Goal: Task Accomplishment & Management: Complete application form

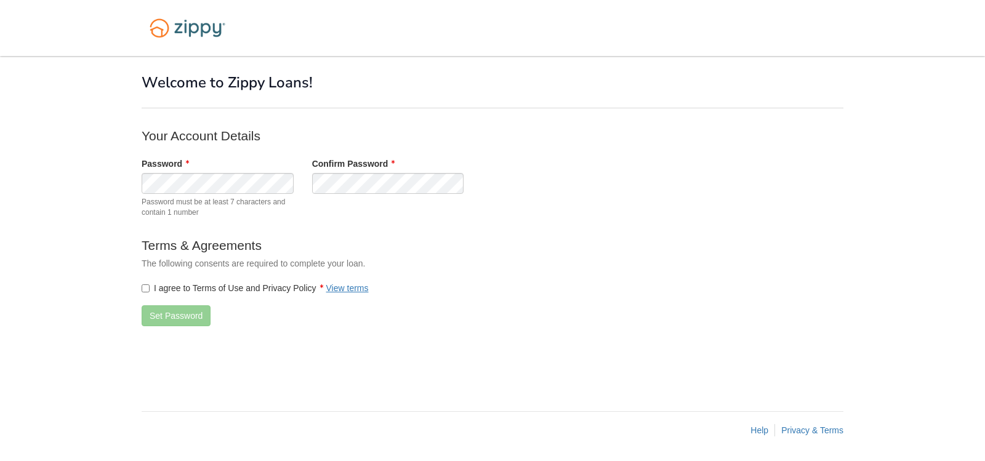
click at [158, 294] on label "I agree to Terms of Use and Privacy Policy View terms" at bounding box center [255, 288] width 227 height 12
click at [183, 321] on button "Set Password" at bounding box center [176, 315] width 69 height 21
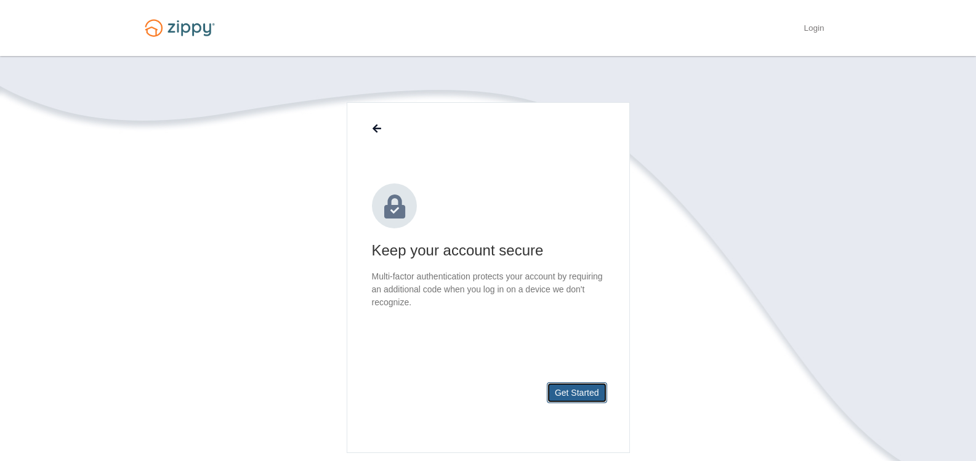
click at [584, 393] on button "Get Started" at bounding box center [577, 392] width 60 height 21
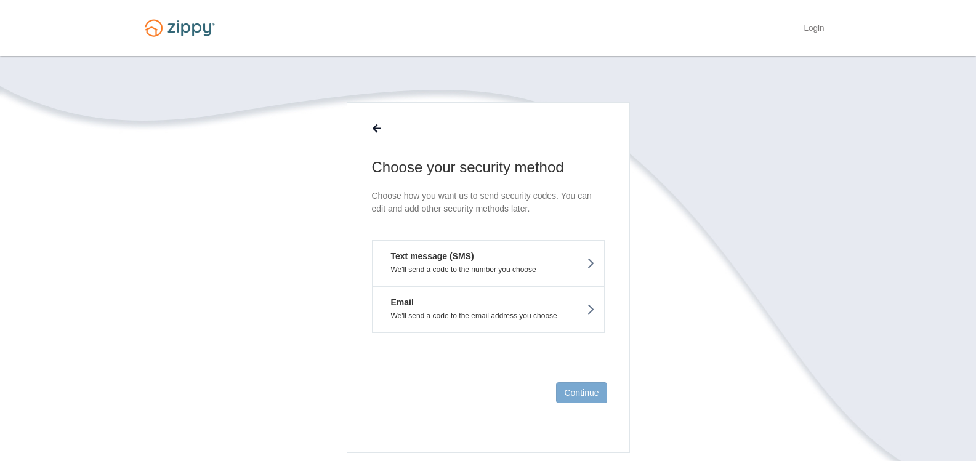
click at [551, 329] on button "Email We'll send a code to the email address you choose" at bounding box center [488, 309] width 233 height 47
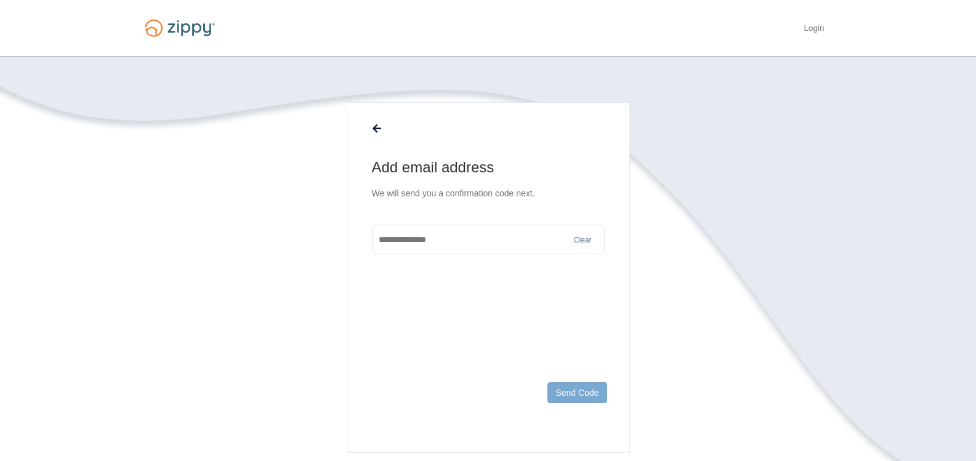
click at [501, 243] on input "text" at bounding box center [488, 240] width 233 height 30
type input "**********"
click at [594, 363] on main "**********" at bounding box center [488, 277] width 283 height 351
click at [600, 400] on button "Send Code" at bounding box center [576, 392] width 59 height 21
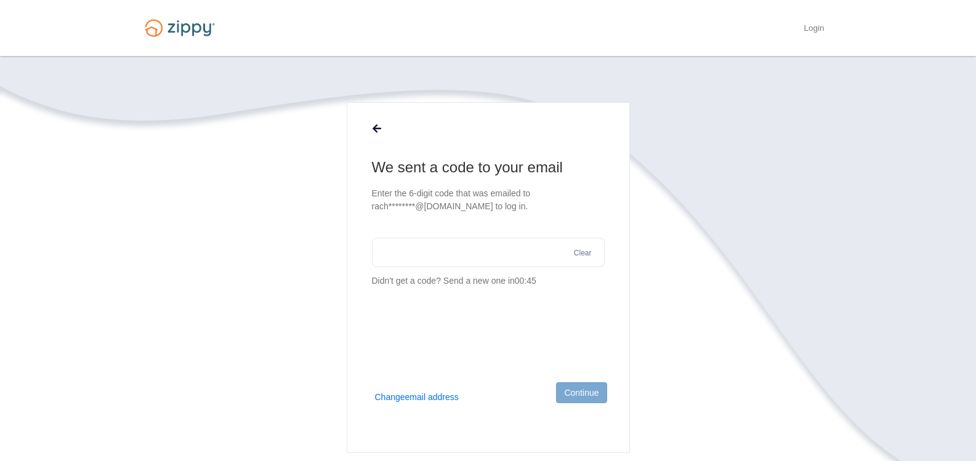
click at [491, 253] on input "text" at bounding box center [488, 253] width 233 height 30
paste input "******"
type input "******"
click at [591, 395] on button "Continue" at bounding box center [581, 392] width 50 height 21
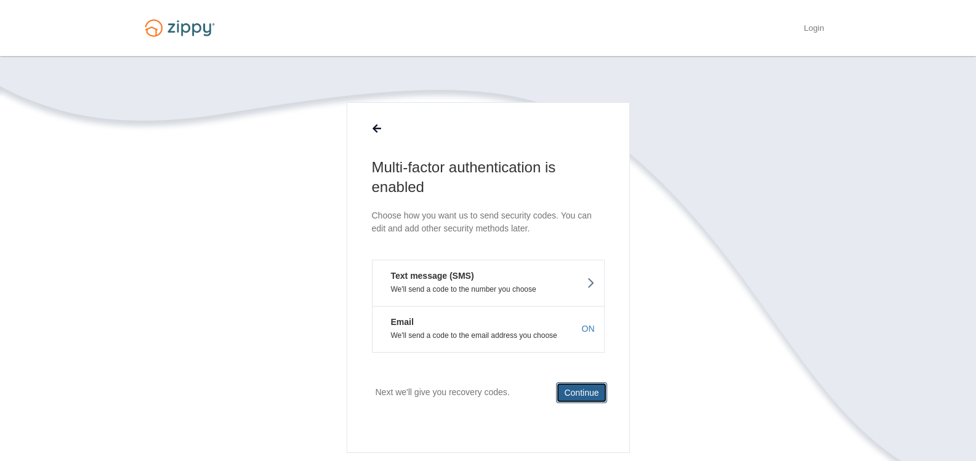
click at [581, 402] on button "Continue" at bounding box center [581, 392] width 50 height 21
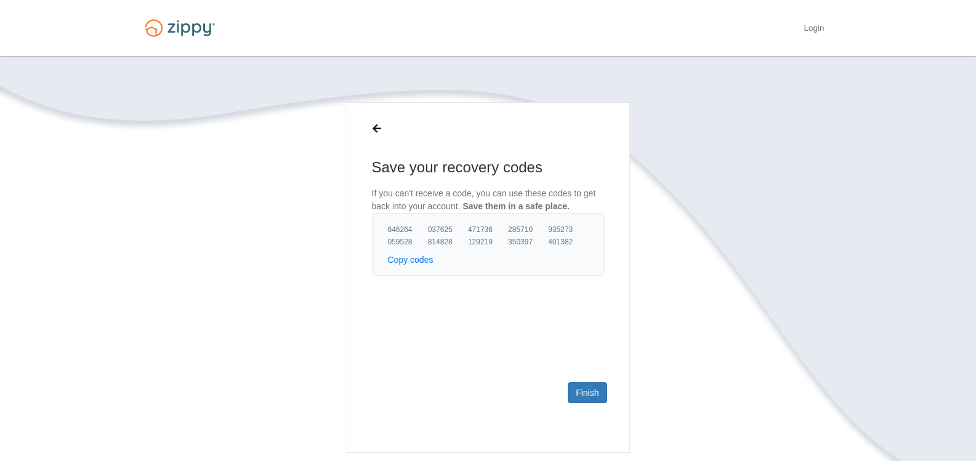
click at [398, 259] on button "Copy codes" at bounding box center [411, 260] width 46 height 12
click at [582, 395] on link "Finish" at bounding box center [587, 392] width 39 height 21
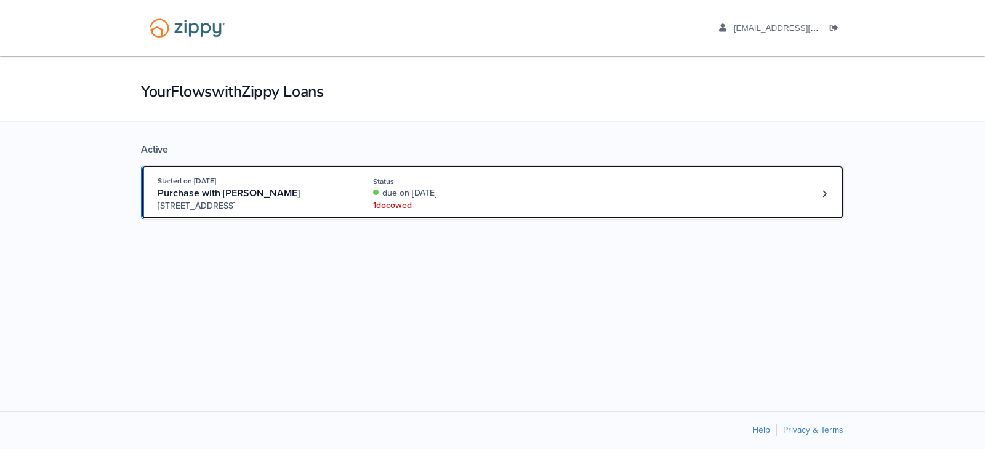
click at [369, 195] on div "Started on Aug. 27th, 2025 Purchase with RACHELL CARROLL 1928 E 47th St S, Wich…" at bounding box center [487, 194] width 658 height 38
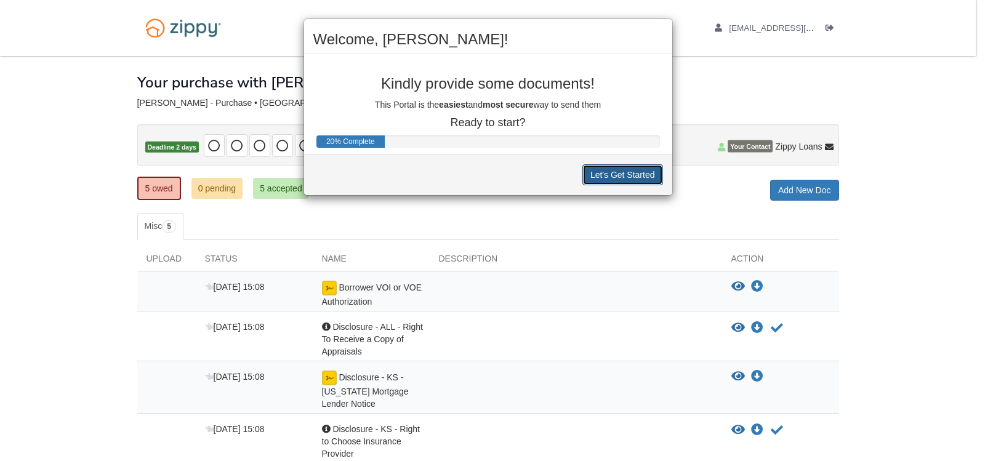
click at [603, 179] on button "Let's Get Started" at bounding box center [622, 174] width 81 height 21
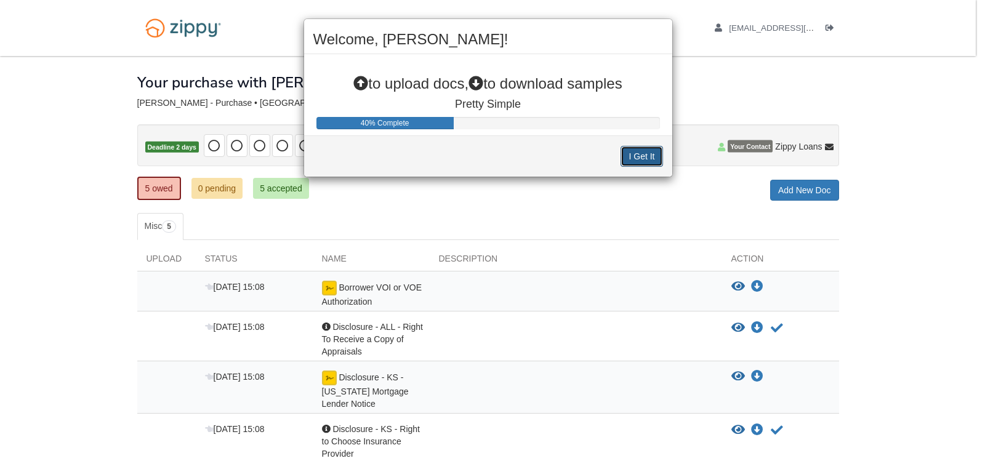
click at [651, 149] on button "I Get It" at bounding box center [642, 156] width 42 height 21
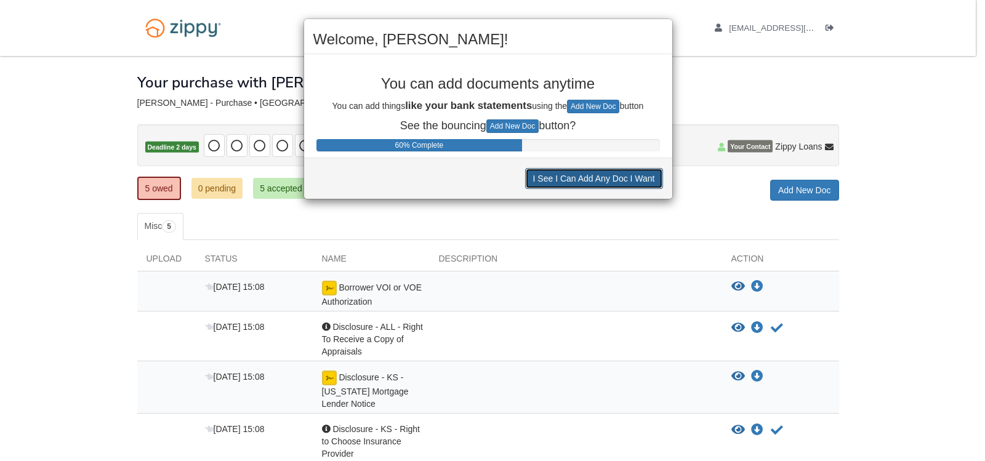
click at [597, 179] on button "I See I Can Add Any Doc I Want" at bounding box center [594, 178] width 138 height 21
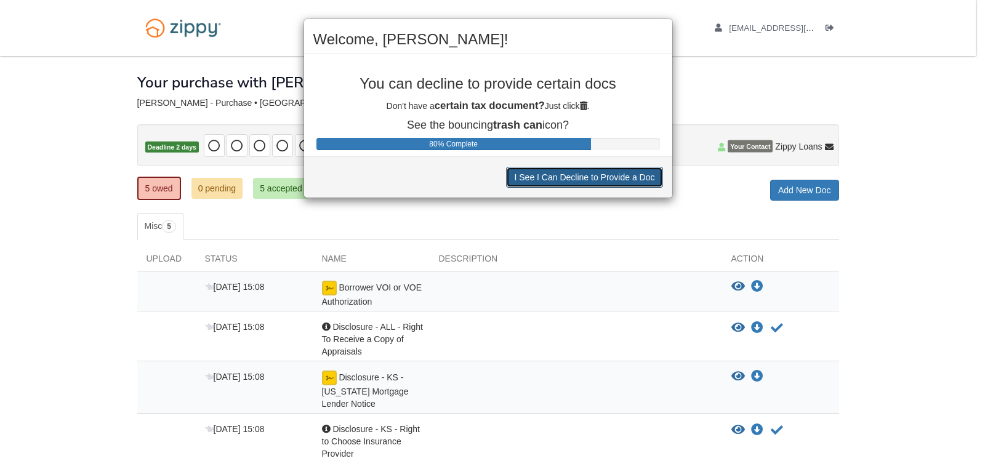
click at [597, 179] on button "I See I Can Decline to Provide a Doc" at bounding box center [584, 177] width 156 height 21
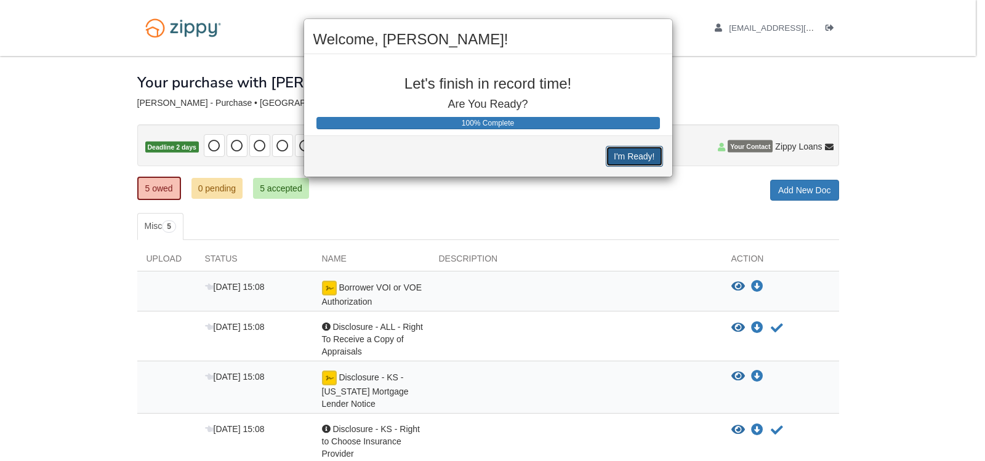
click at [622, 161] on button "I'm Ready!" at bounding box center [634, 156] width 57 height 21
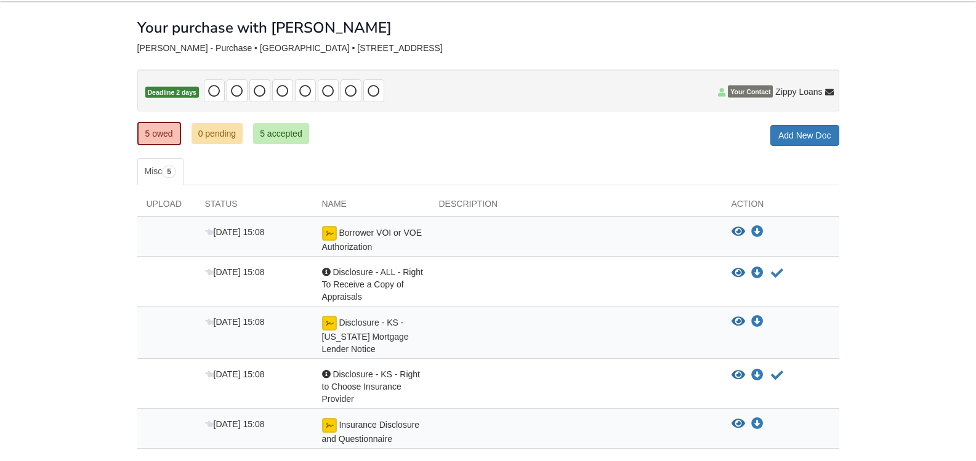
scroll to position [82, 0]
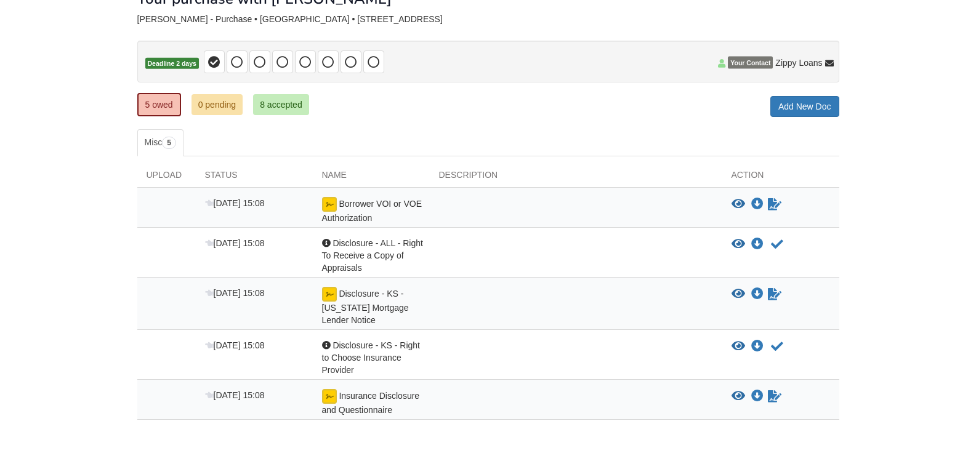
scroll to position [84, 0]
click at [736, 203] on icon "View Borrower VOI or VOE Authorization" at bounding box center [738, 204] width 14 height 12
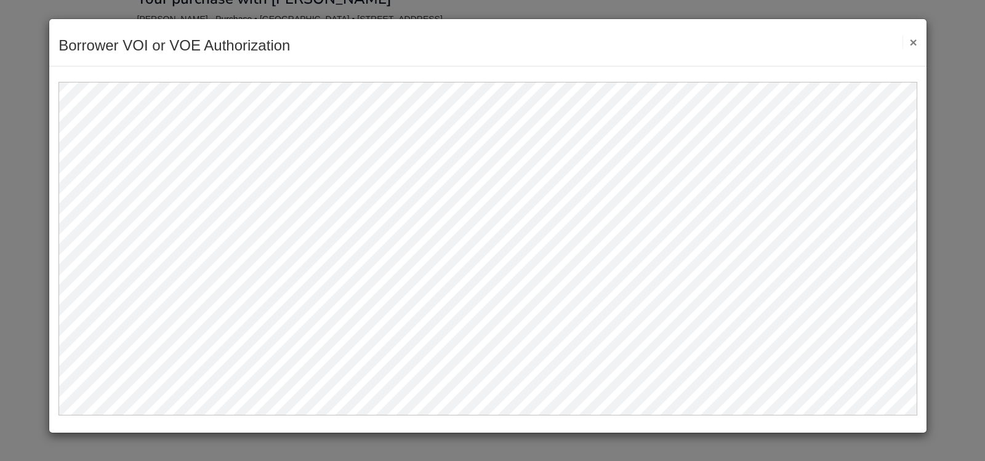
click at [916, 39] on button "×" at bounding box center [910, 42] width 14 height 13
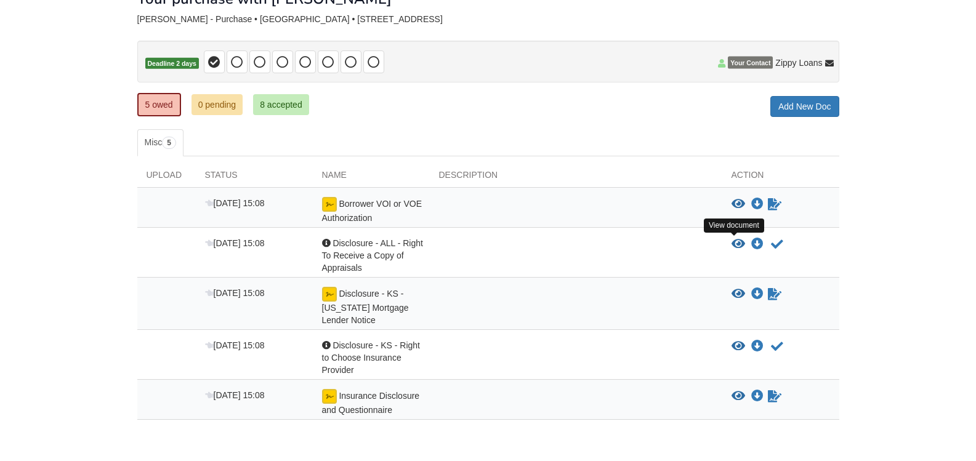
click at [737, 241] on icon "View Disclosure - ALL - Right To Receive a Copy of Appraisals" at bounding box center [738, 244] width 14 height 12
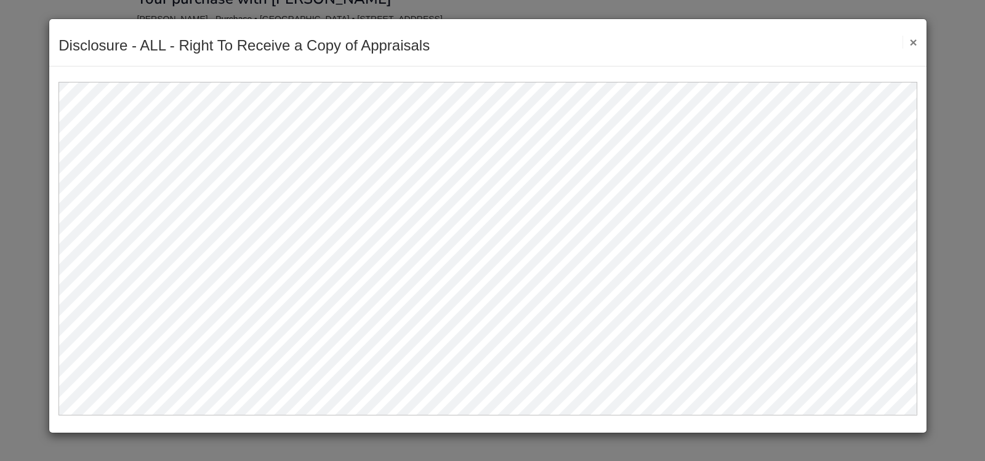
click at [920, 46] on div "Disclosure - ALL - Right To Receive a Copy of Appraisals Save Cancel Previous D…" at bounding box center [487, 42] width 877 height 47
click at [914, 42] on button "×" at bounding box center [910, 42] width 14 height 13
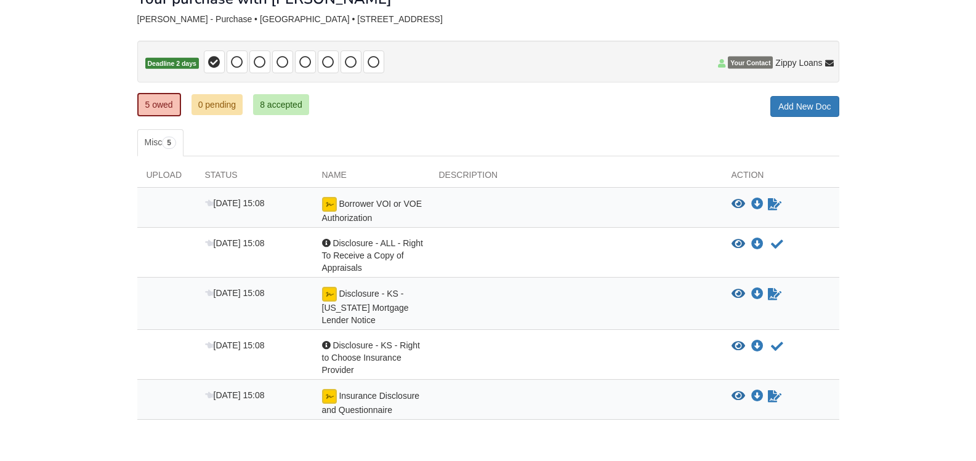
click at [744, 297] on icon "View Disclosure - KS - Kansas Mortgage Lender Notice" at bounding box center [738, 294] width 14 height 12
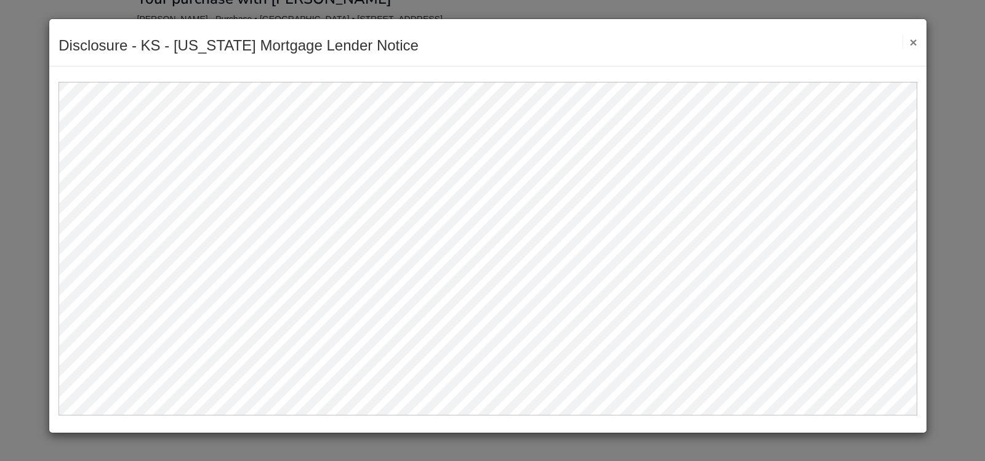
click at [914, 44] on button "×" at bounding box center [910, 42] width 14 height 13
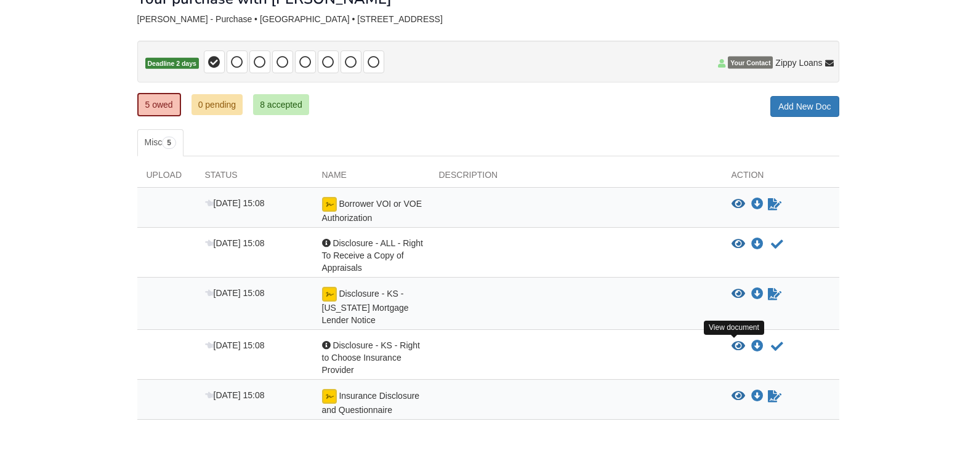
click at [739, 345] on icon "View Disclosure - KS - Right to Choose Insurance Provider" at bounding box center [738, 346] width 14 height 12
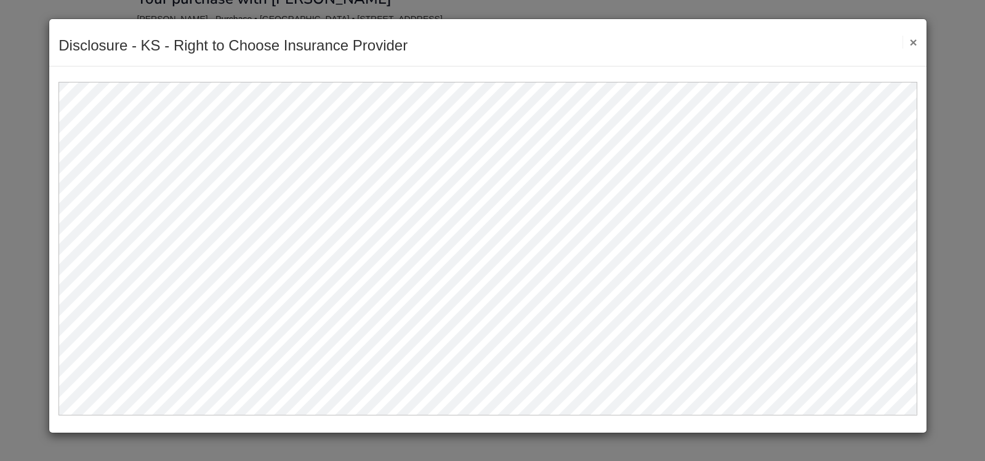
click at [920, 38] on div "Disclosure - KS - Right to Choose Insurance Provider Save Cancel Previous Docum…" at bounding box center [487, 42] width 877 height 47
click at [919, 38] on div "Disclosure - KS - Right to Choose Insurance Provider Save Cancel Previous Docum…" at bounding box center [487, 42] width 877 height 47
click at [916, 41] on button "×" at bounding box center [910, 42] width 14 height 13
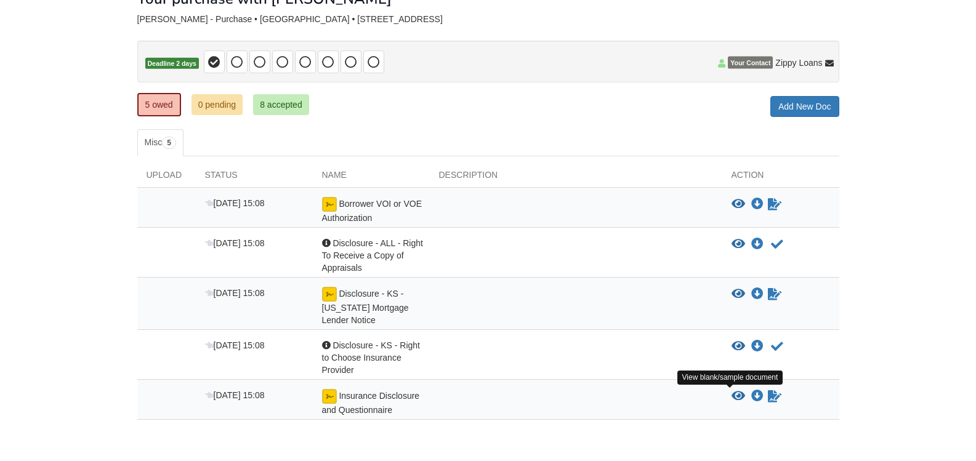
click at [739, 396] on icon "View Insurance Disclosure and Questionnaire" at bounding box center [738, 396] width 14 height 12
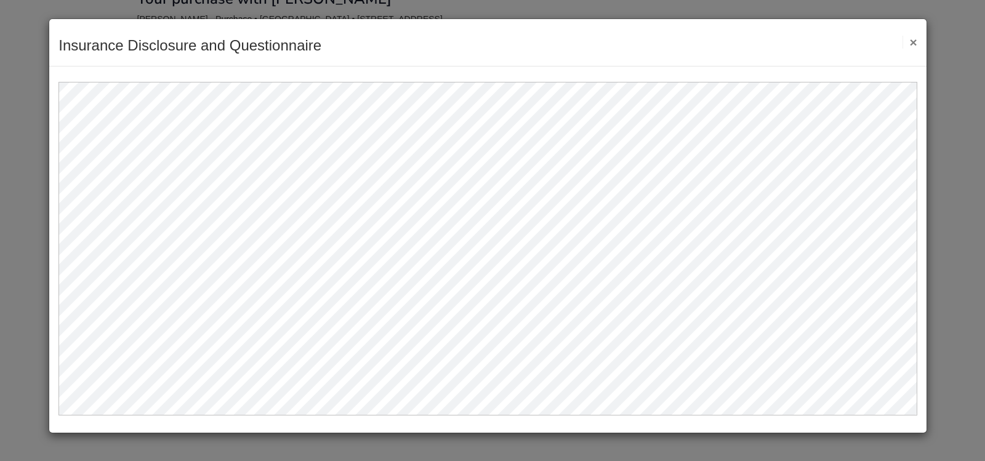
click at [907, 43] on button "×" at bounding box center [910, 42] width 14 height 13
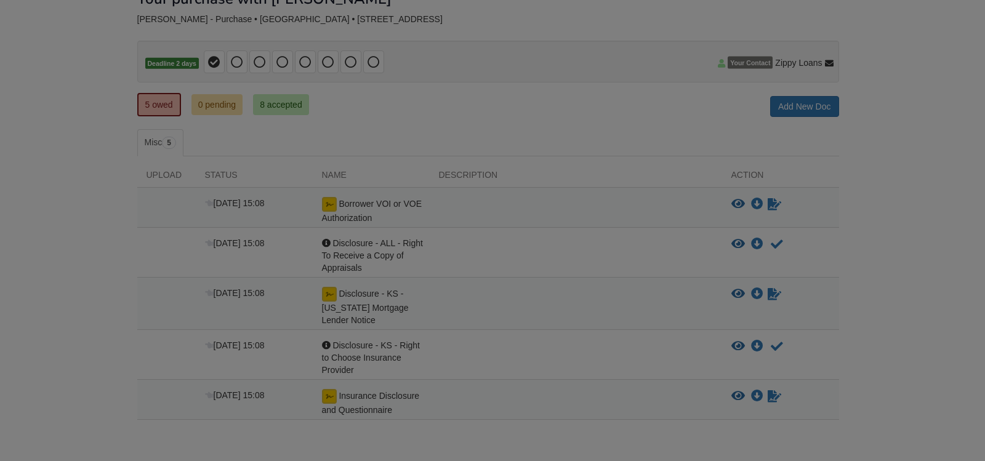
click at [912, 43] on div at bounding box center [492, 230] width 985 height 461
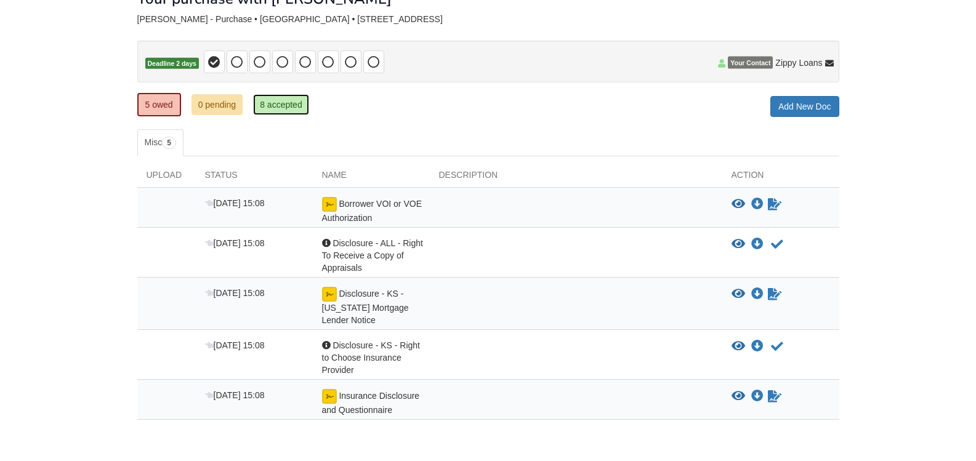
click at [274, 110] on link "8 accepted" at bounding box center [281, 104] width 56 height 21
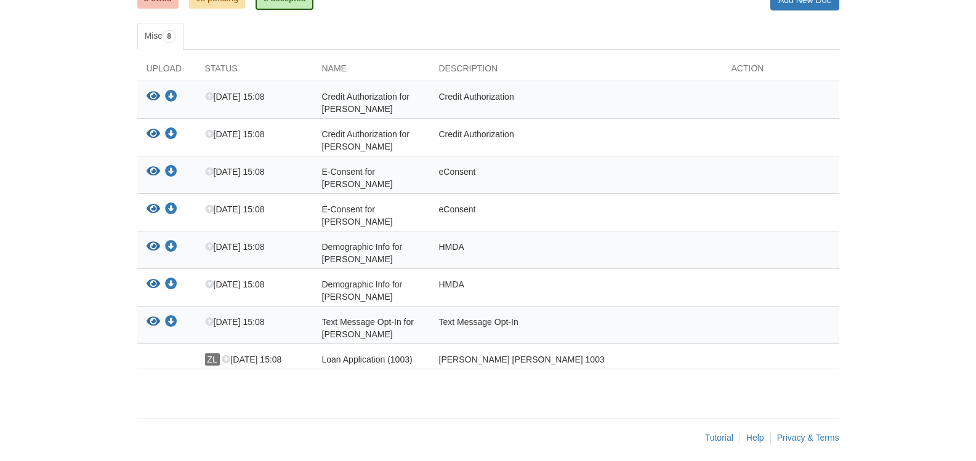
scroll to position [190, 0]
click at [158, 103] on icon "View Credit Authorization for RACHELL CARROLL" at bounding box center [154, 97] width 14 height 12
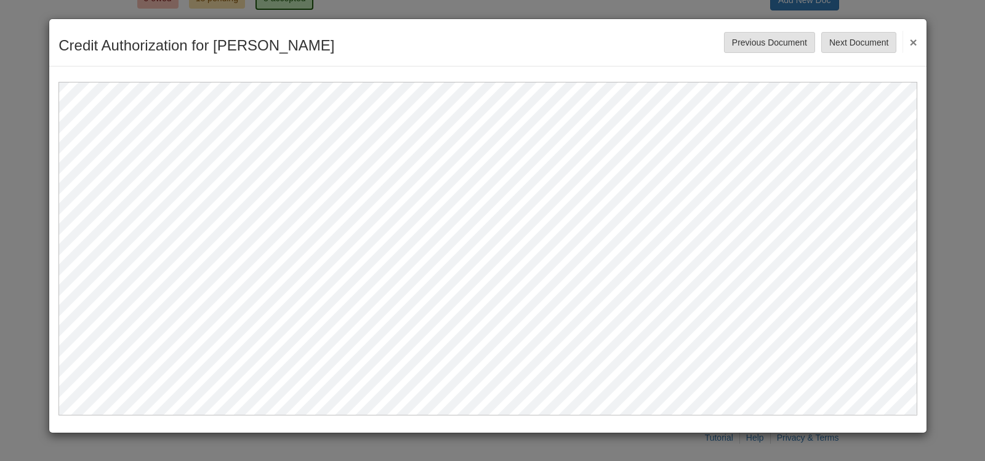
click at [2, 253] on div "Credit Authorization for [PERSON_NAME] Save Cancel Previous Document Next Docum…" at bounding box center [492, 230] width 985 height 461
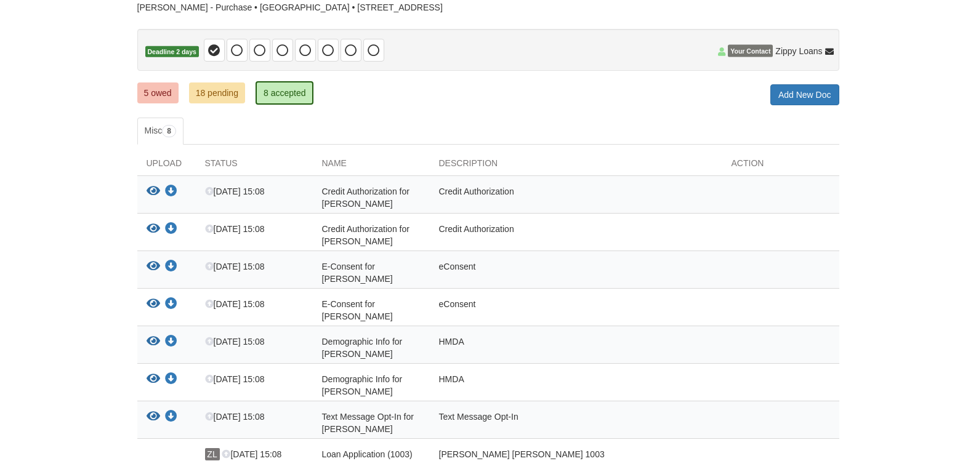
scroll to position [0, 0]
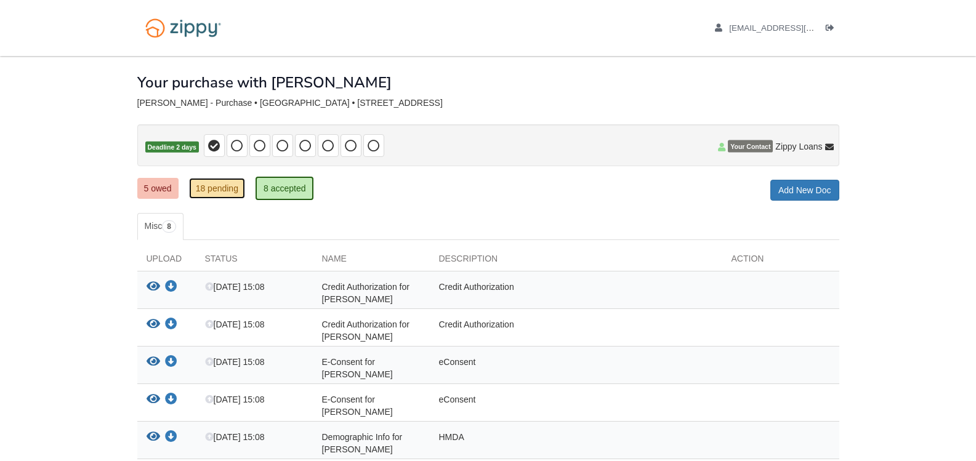
click at [238, 185] on link "18 pending" at bounding box center [217, 188] width 56 height 21
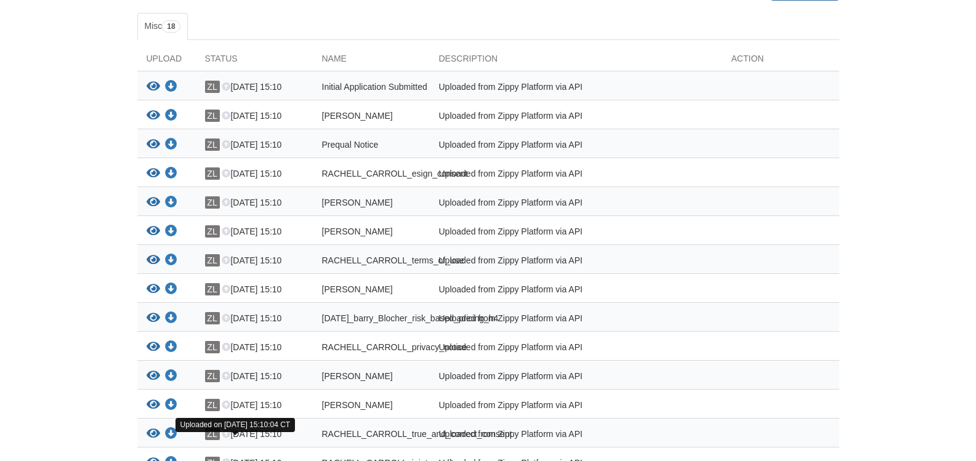
scroll to position [38, 0]
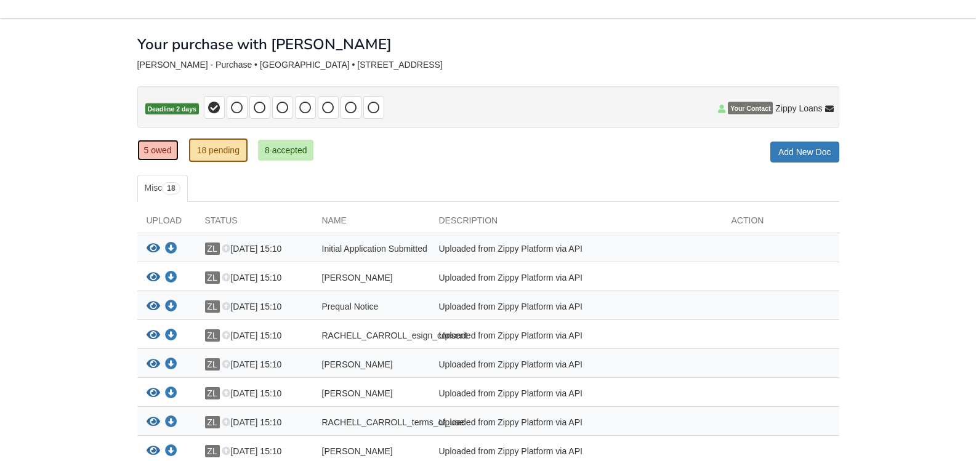
click at [173, 154] on link "5 owed" at bounding box center [157, 150] width 41 height 21
